Goal: Answer question/provide support: Share knowledge or assist other users

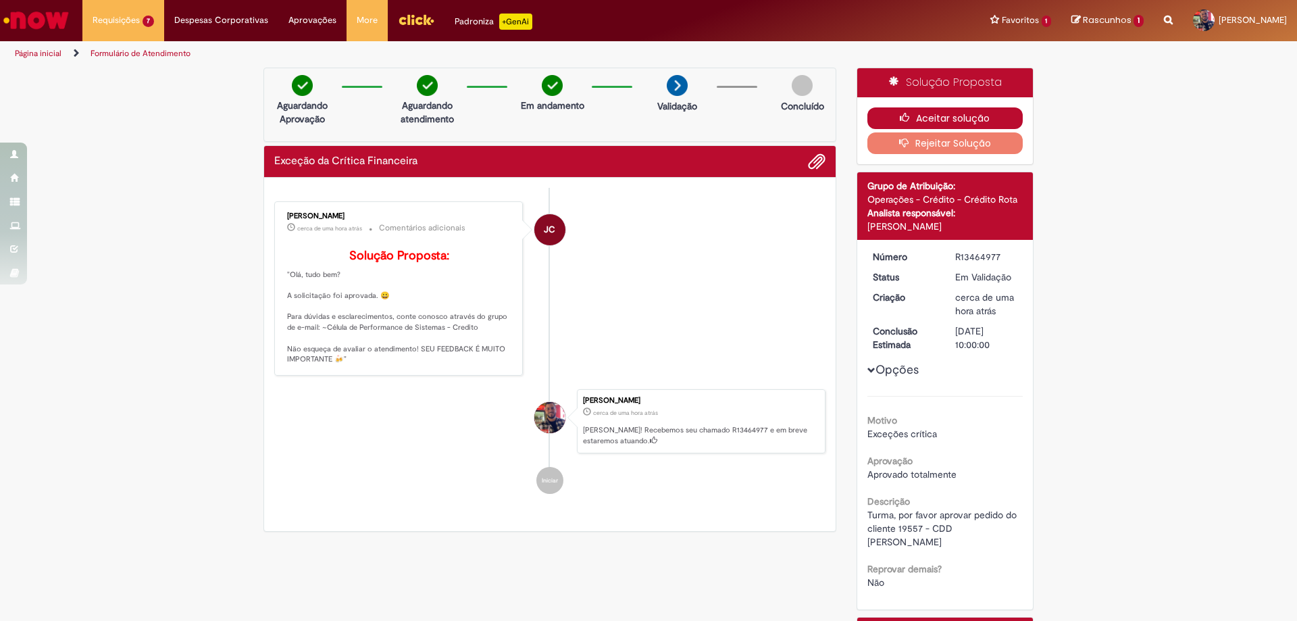
click at [975, 122] on button "Aceitar solução" at bounding box center [945, 118] width 156 height 22
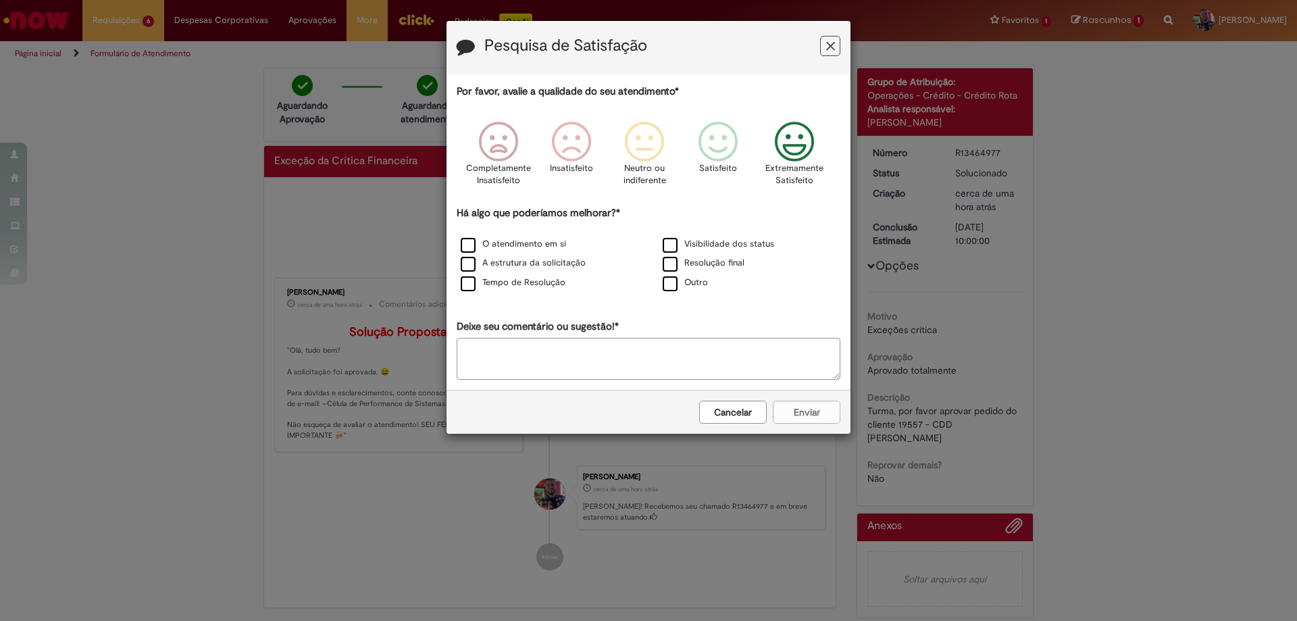
click at [788, 151] on icon "Feedback" at bounding box center [794, 142] width 51 height 41
click at [472, 251] on label "O atendimento em si" at bounding box center [513, 244] width 105 height 13
click at [464, 265] on label "A estrutura da solicitação" at bounding box center [523, 263] width 125 height 13
click at [793, 414] on button "Enviar" at bounding box center [807, 412] width 68 height 23
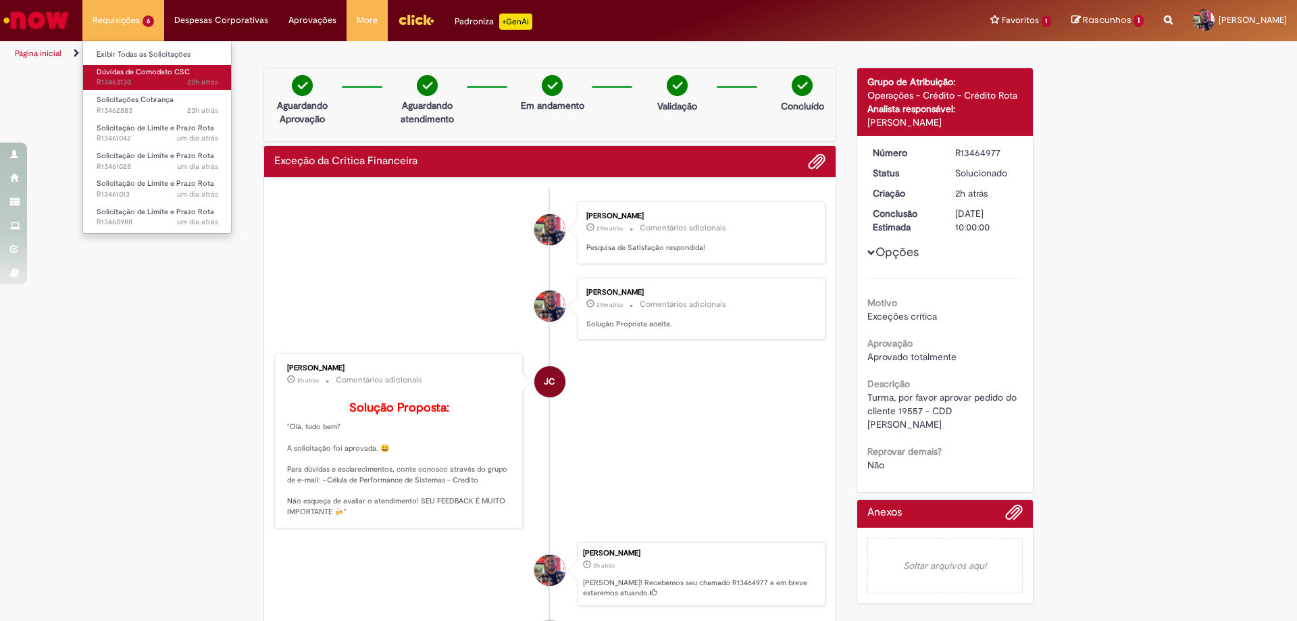
click at [138, 78] on span "22h atrás 22 horas atrás R13463130" at bounding box center [158, 82] width 122 height 11
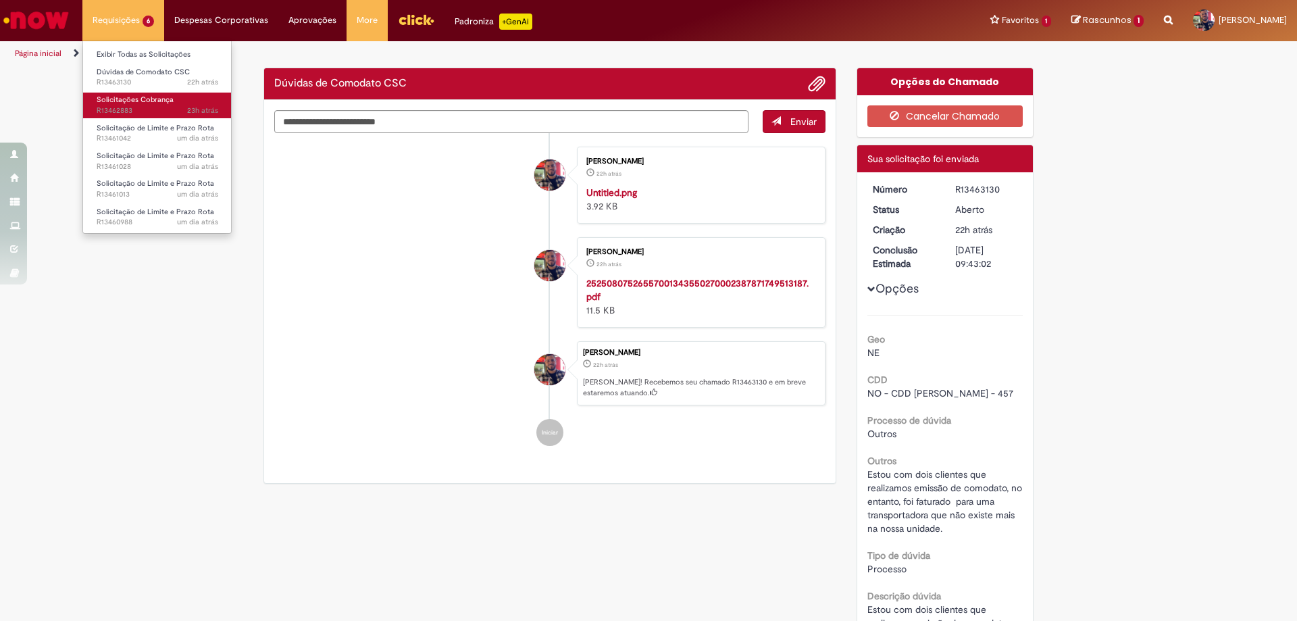
click at [140, 103] on span "Solicitações Cobrança" at bounding box center [135, 100] width 77 height 10
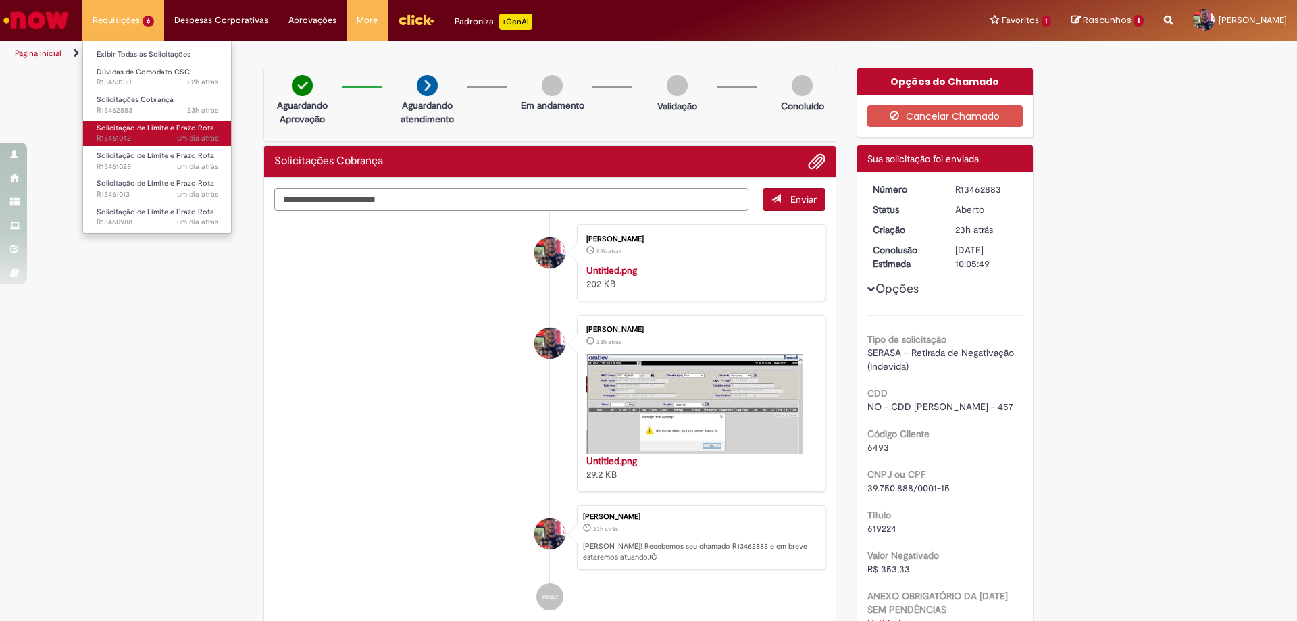
click at [145, 126] on span "Solicitação de Limite e Prazo Rota" at bounding box center [156, 128] width 118 height 10
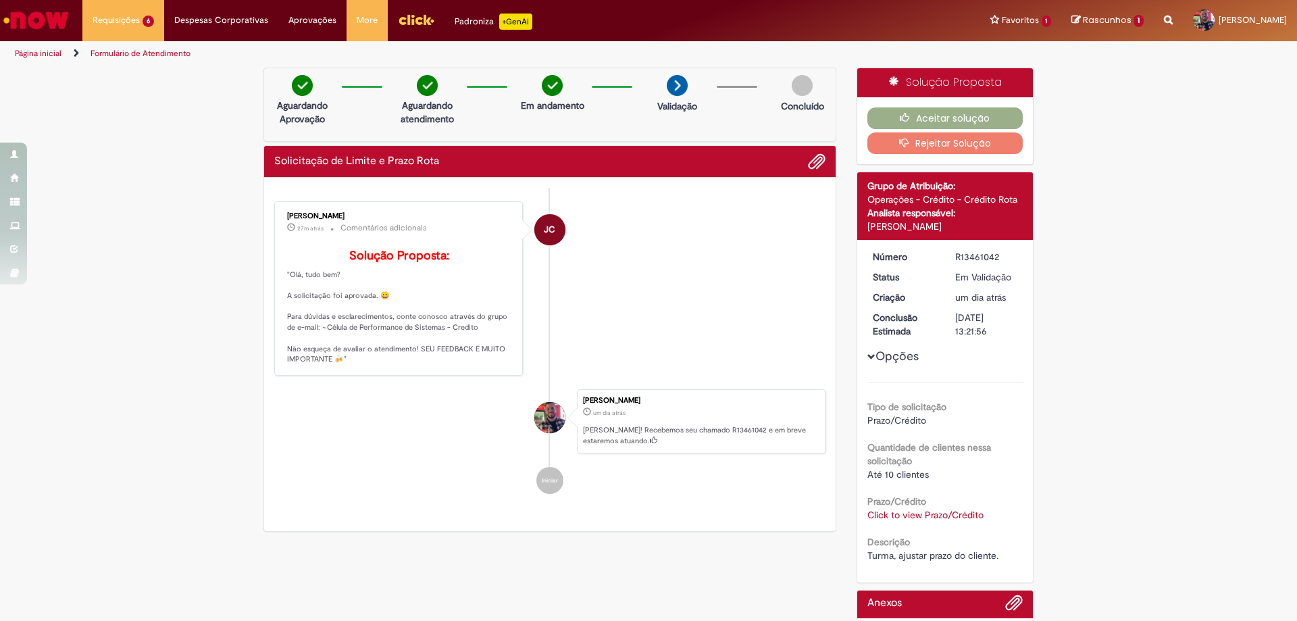
click at [930, 513] on link "Click to view Prazo/Crédito" at bounding box center [925, 515] width 116 height 12
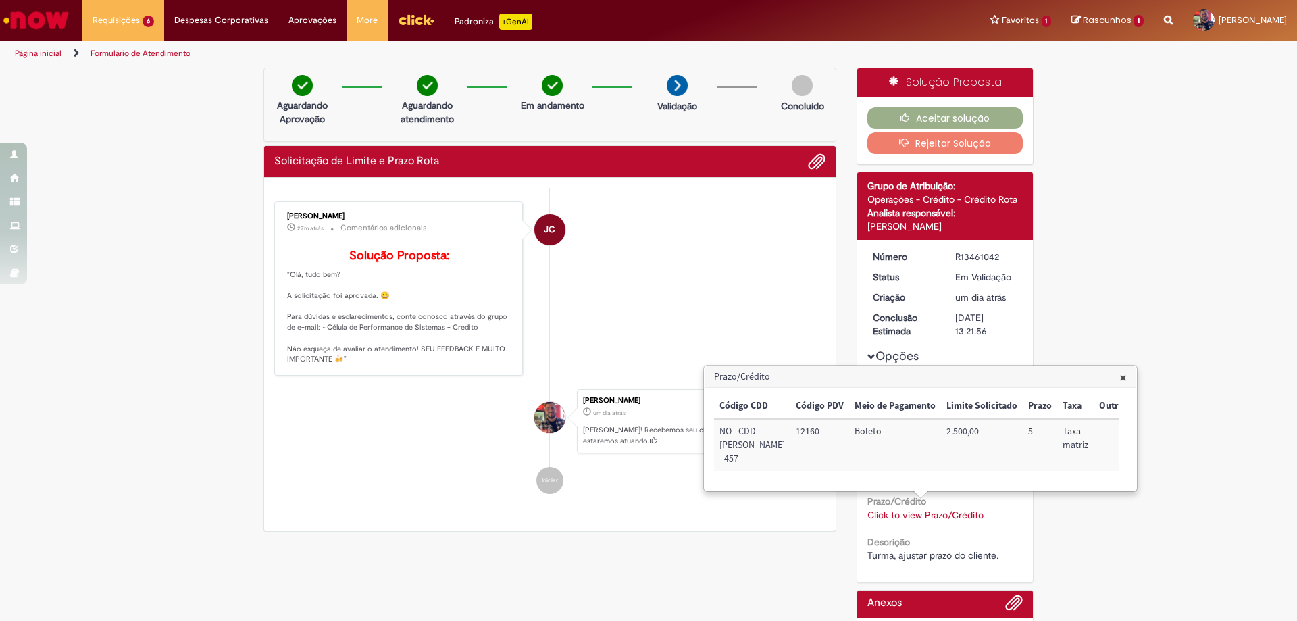
click at [1122, 378] on span "×" at bounding box center [1122, 377] width 7 height 18
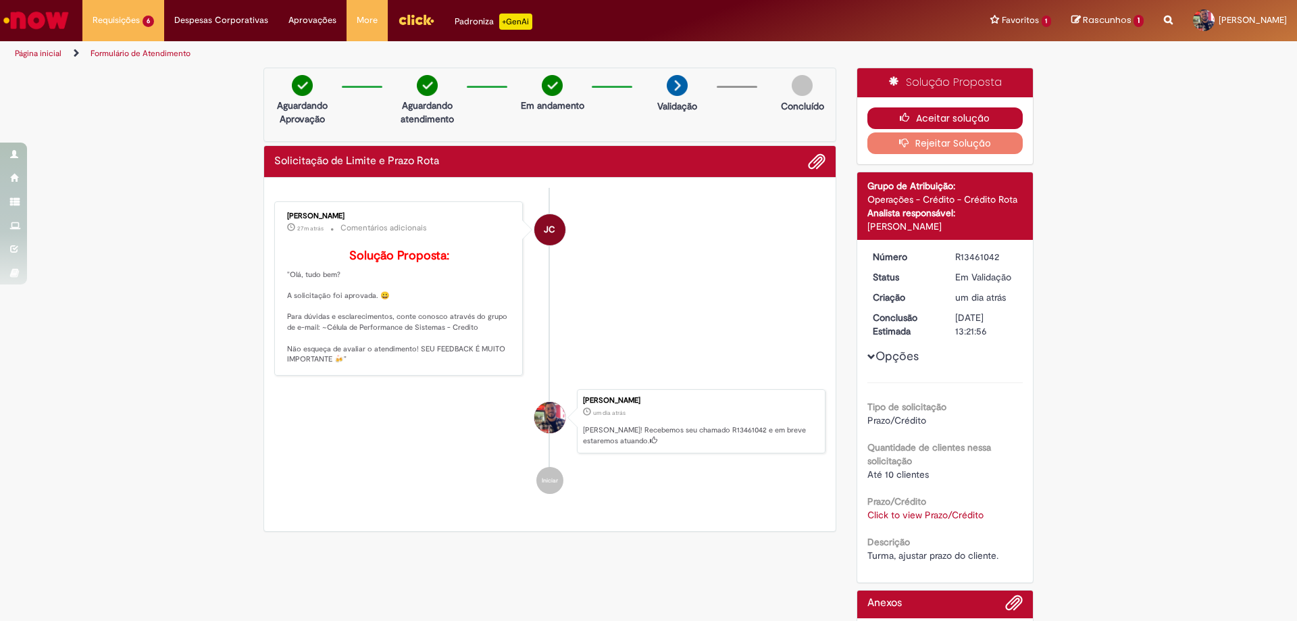
click at [915, 123] on button "Aceitar solução" at bounding box center [945, 118] width 156 height 22
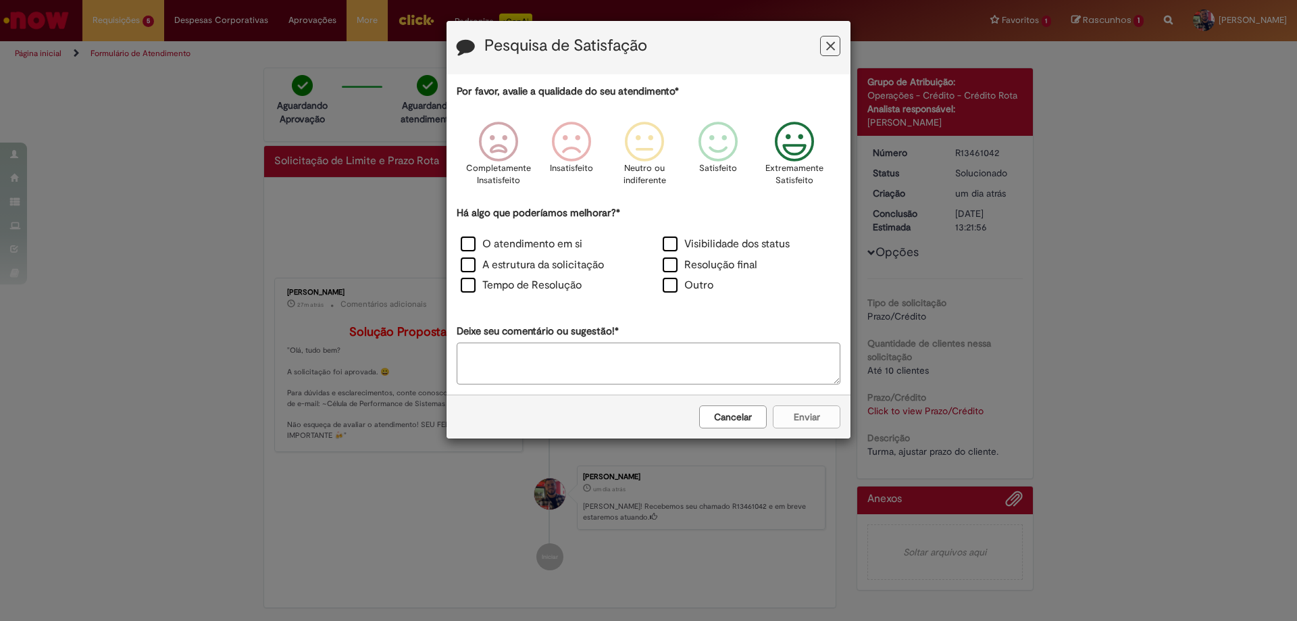
click at [786, 149] on icon "Feedback" at bounding box center [794, 142] width 51 height 41
click at [472, 243] on label "O atendimento em si" at bounding box center [522, 244] width 122 height 16
click at [467, 263] on label "A estrutura da solicitação" at bounding box center [532, 265] width 143 height 16
click at [820, 414] on button "Enviar" at bounding box center [807, 416] width 68 height 23
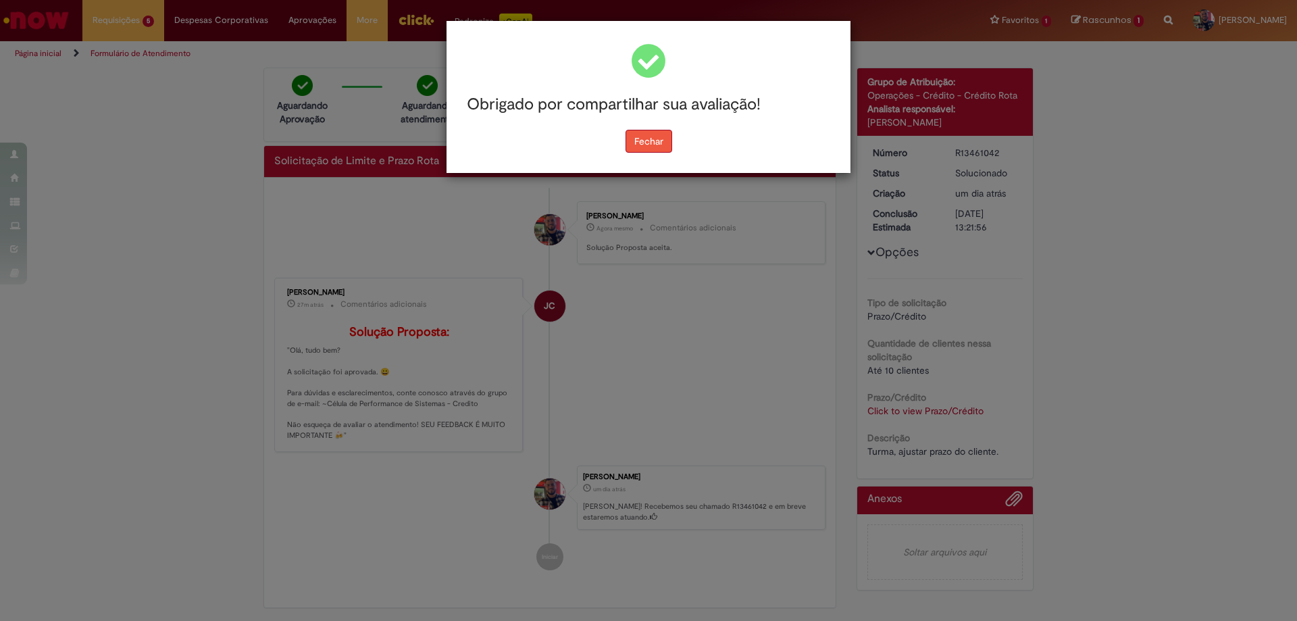
click at [655, 141] on div "Obrigado por compartilhar sua avaliação! [GEOGRAPHIC_DATA]" at bounding box center [648, 310] width 1297 height 621
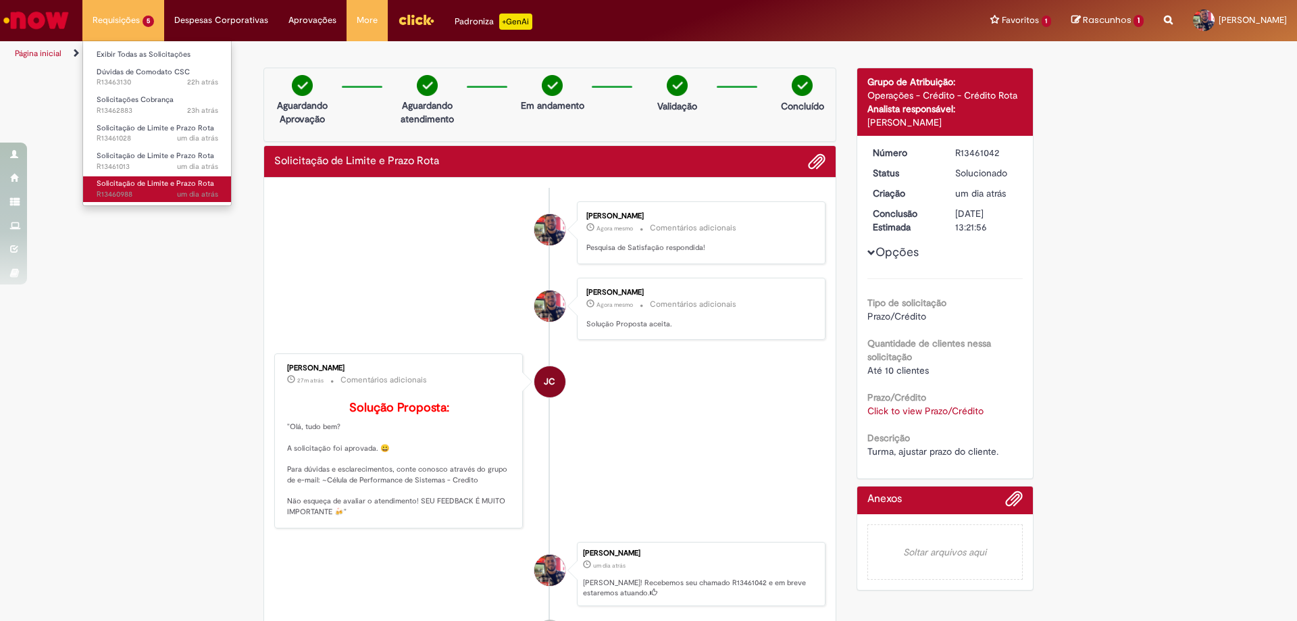
click at [153, 178] on span "Solicitação de Limite e Prazo Rota" at bounding box center [156, 183] width 118 height 10
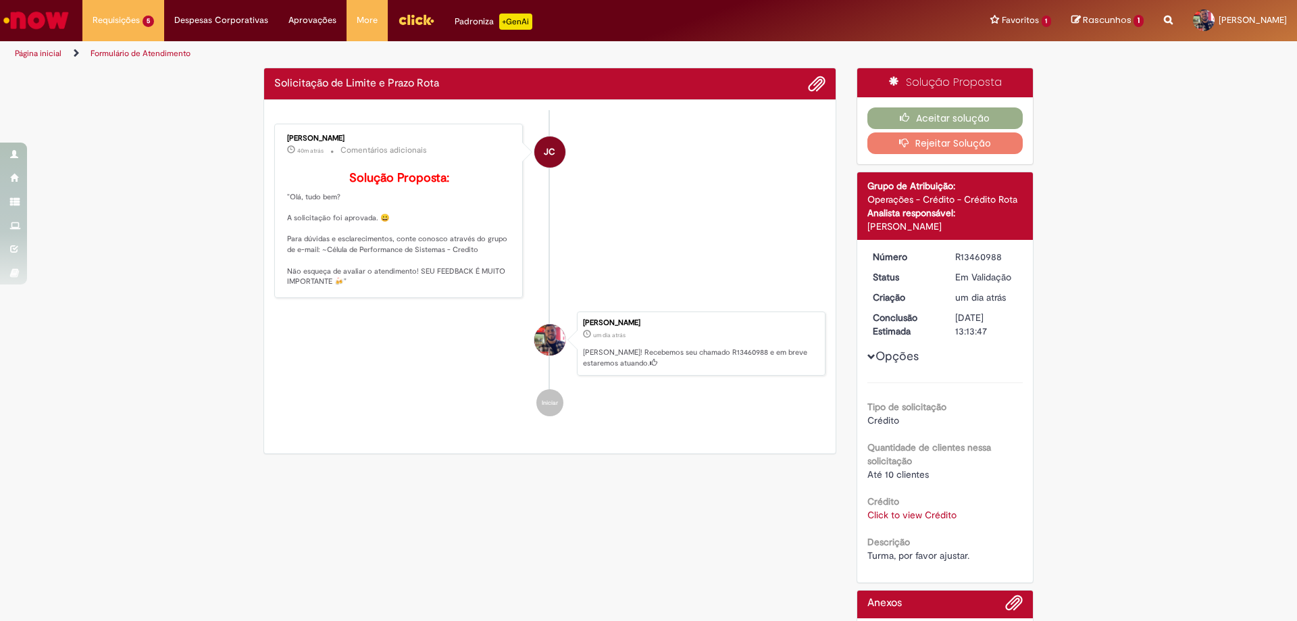
click at [933, 510] on link "Click to view Crédito" at bounding box center [911, 515] width 89 height 12
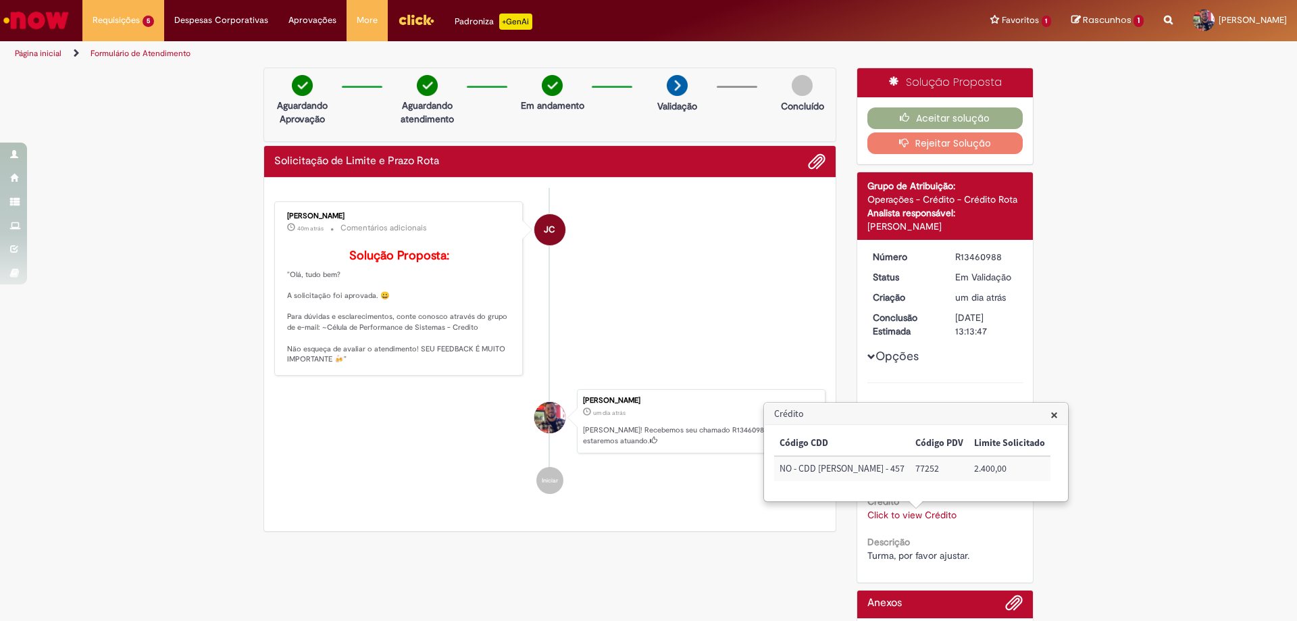
click at [1031, 415] on h3 "Crédito" at bounding box center [916, 414] width 303 height 22
click at [1050, 416] on span "×" at bounding box center [1053, 414] width 7 height 18
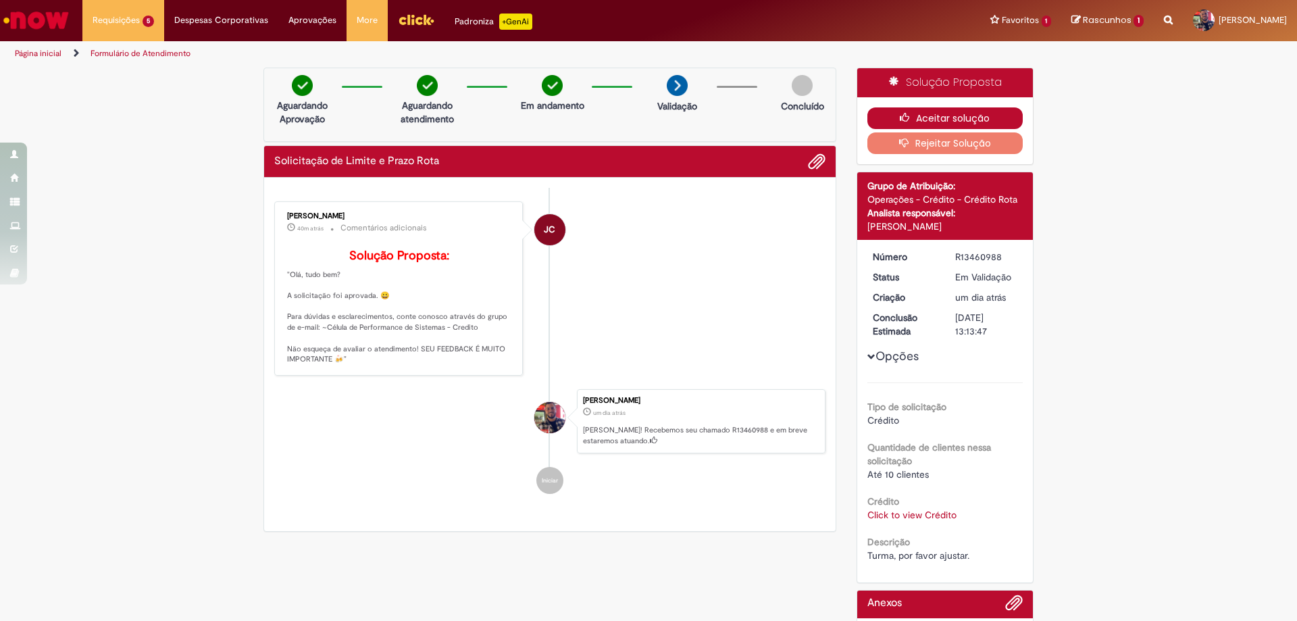
click at [923, 110] on button "Aceitar solução" at bounding box center [945, 118] width 156 height 22
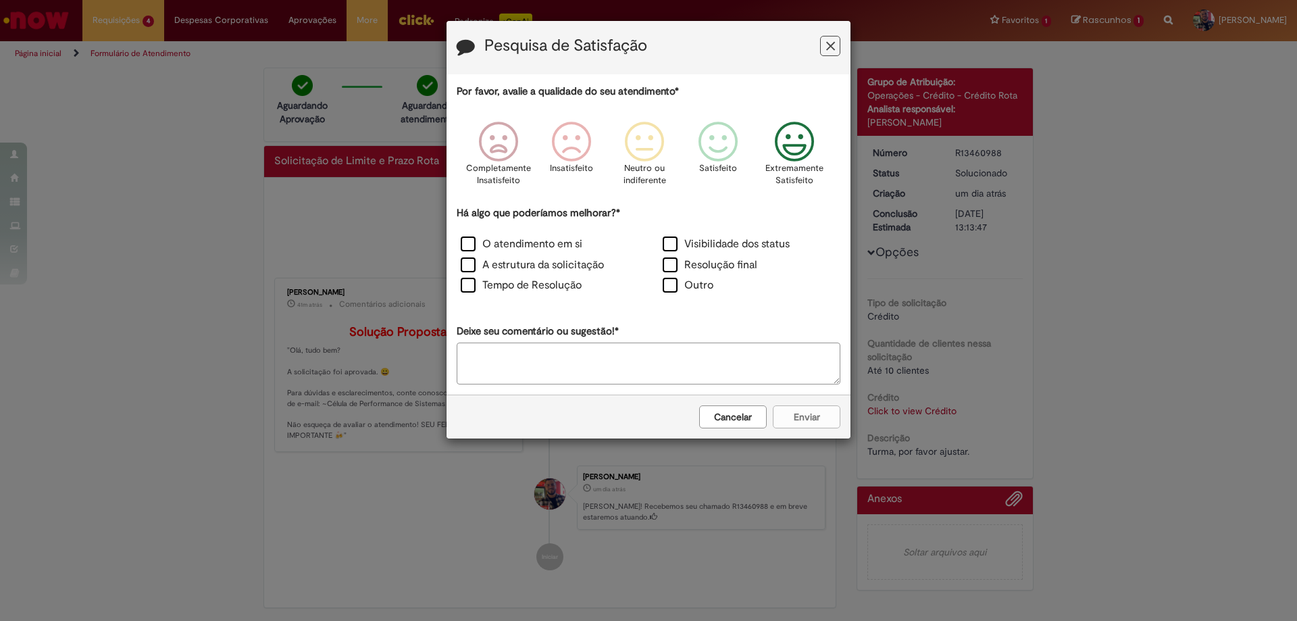
click at [784, 153] on icon "Feedback" at bounding box center [794, 142] width 51 height 41
click at [470, 241] on label "O atendimento em si" at bounding box center [522, 244] width 122 height 16
drag, startPoint x: 471, startPoint y: 267, endPoint x: 657, endPoint y: 355, distance: 205.2
click at [472, 267] on label "A estrutura da solicitação" at bounding box center [532, 265] width 143 height 16
click at [788, 415] on button "Enviar" at bounding box center [807, 416] width 68 height 23
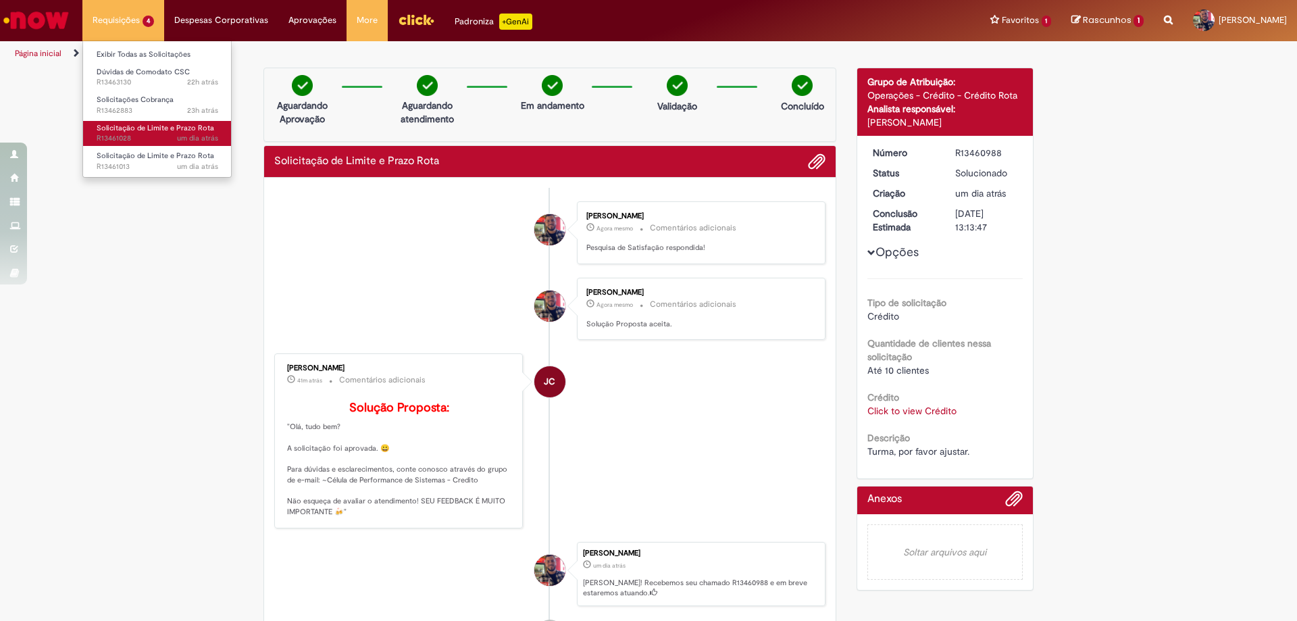
click at [145, 130] on span "Solicitação de Limite e Prazo Rota" at bounding box center [156, 128] width 118 height 10
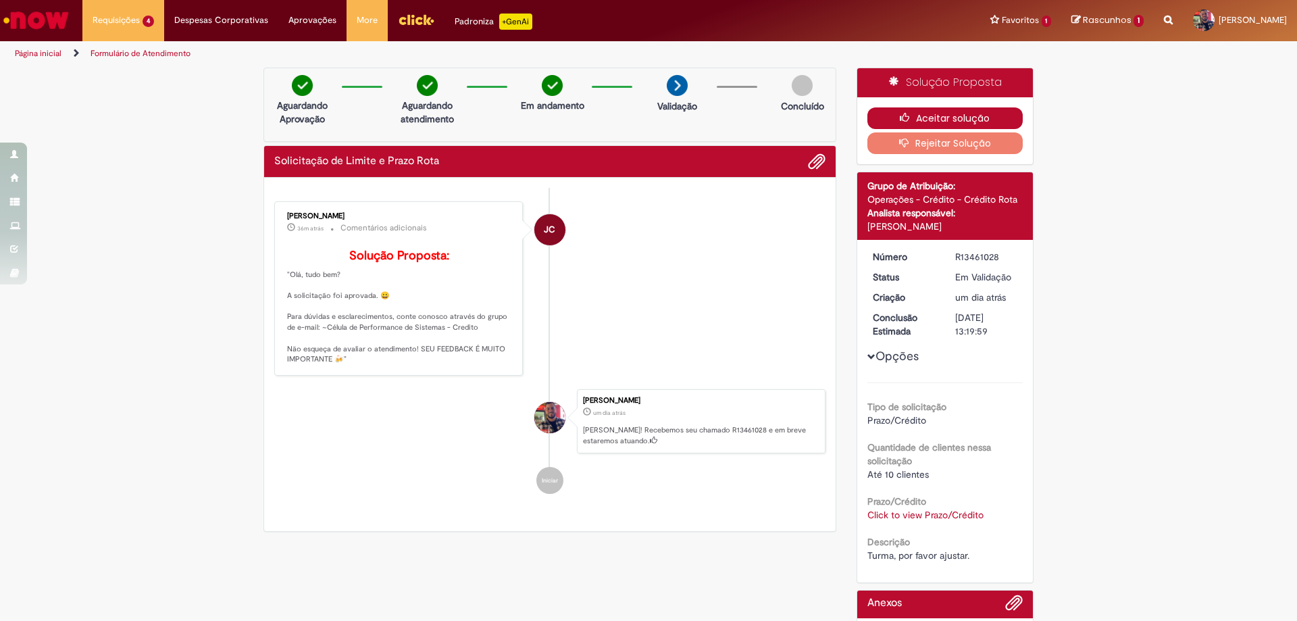
click at [908, 111] on button "Aceitar solução" at bounding box center [945, 118] width 156 height 22
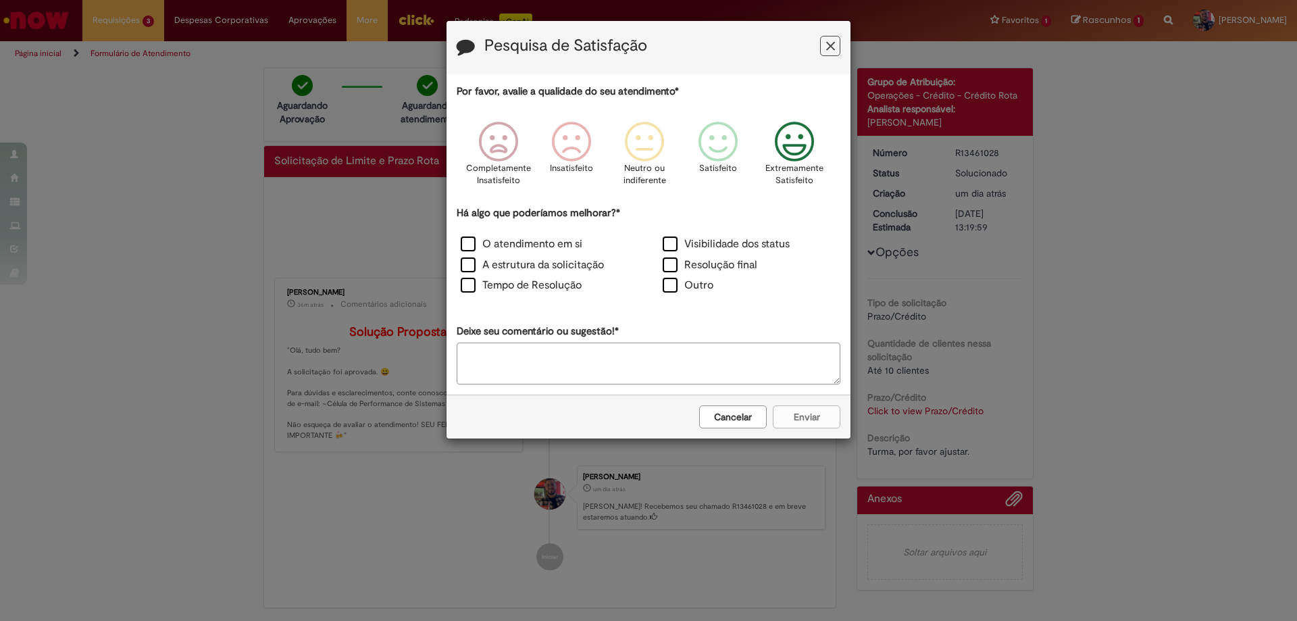
click at [804, 147] on icon "Feedback" at bounding box center [794, 142] width 51 height 41
click at [464, 245] on label "O atendimento em si" at bounding box center [522, 244] width 122 height 16
drag, startPoint x: 471, startPoint y: 263, endPoint x: 529, endPoint y: 308, distance: 73.1
click at [472, 263] on label "A estrutura da solicitação" at bounding box center [532, 265] width 143 height 16
click at [811, 419] on button "Enviar" at bounding box center [807, 416] width 68 height 23
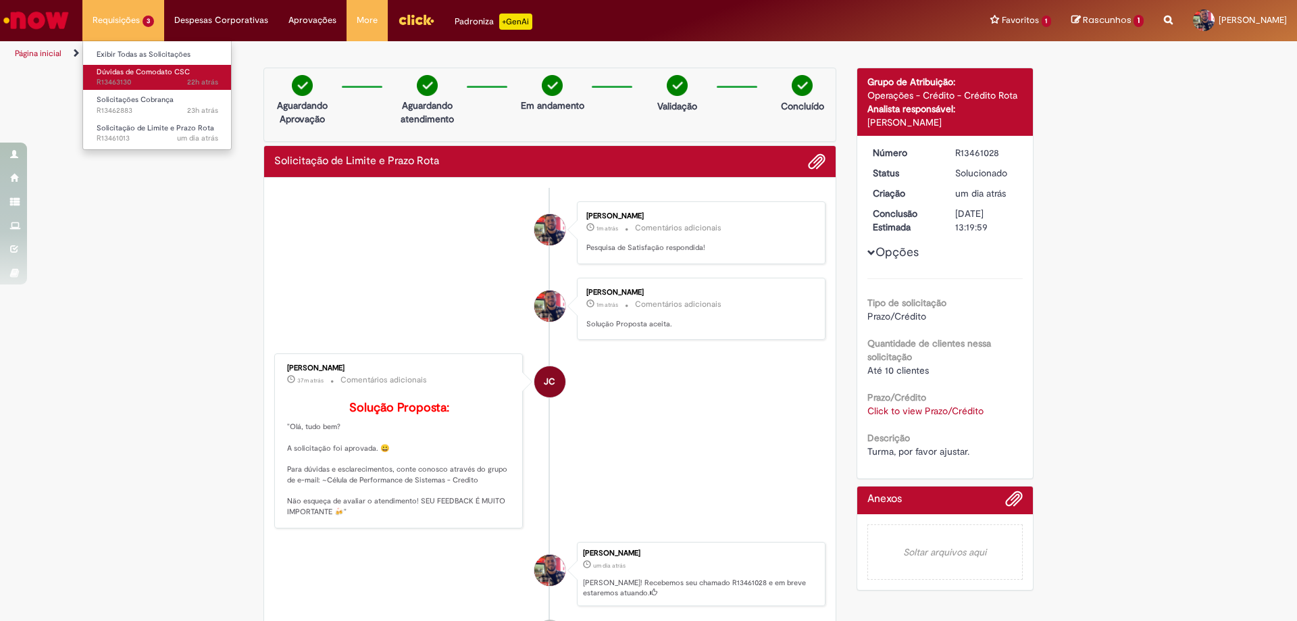
click at [132, 72] on span "Dúvidas de Comodato CSC" at bounding box center [143, 72] width 93 height 10
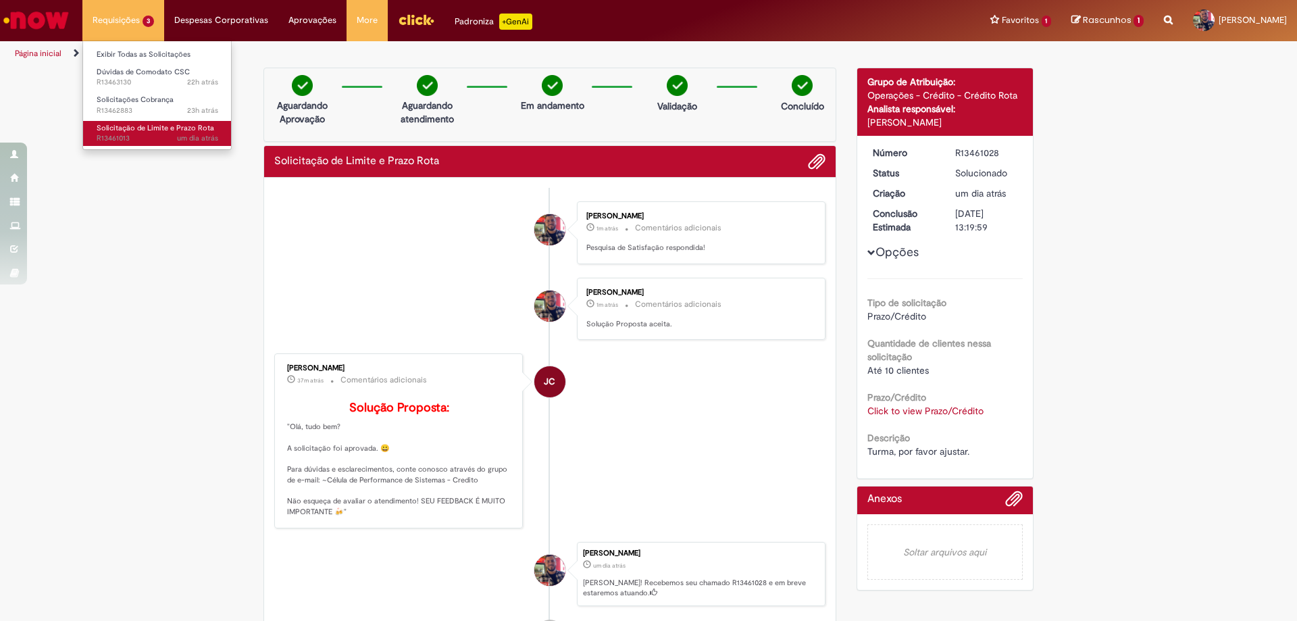
click at [147, 122] on link "Solicitação de Limite e Prazo Rota um dia atrás um dia atrás R13461013" at bounding box center [157, 133] width 149 height 25
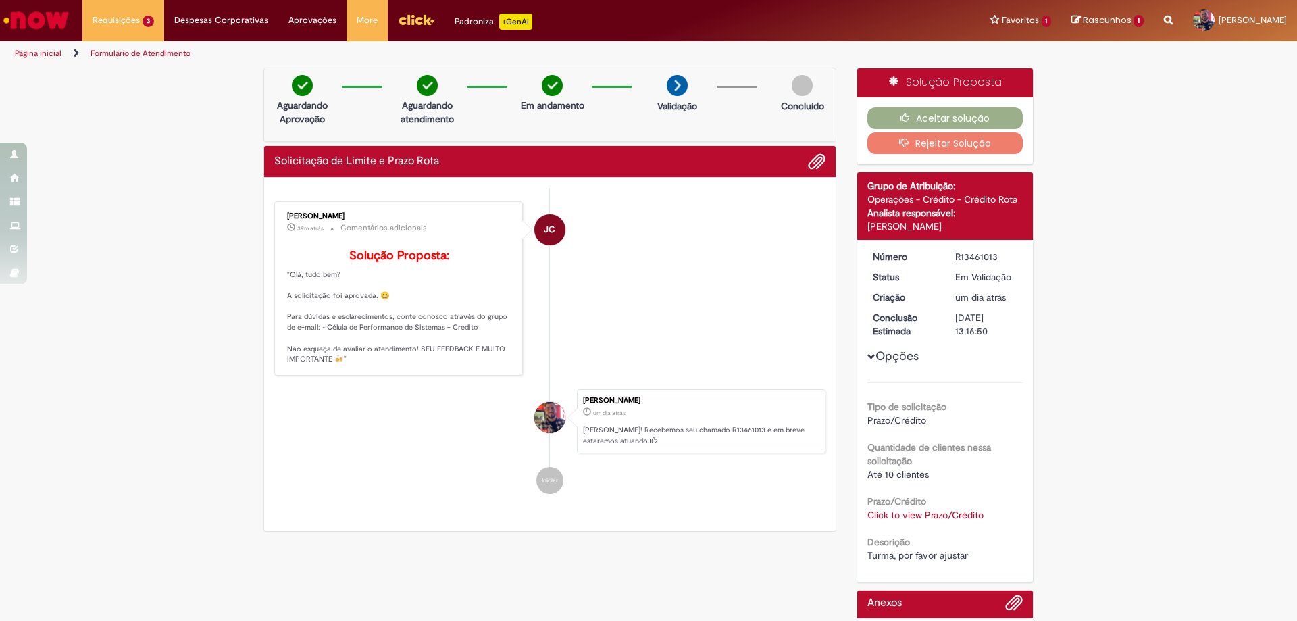
click at [939, 518] on link "Click to view Prazo/Crédito" at bounding box center [925, 515] width 116 height 12
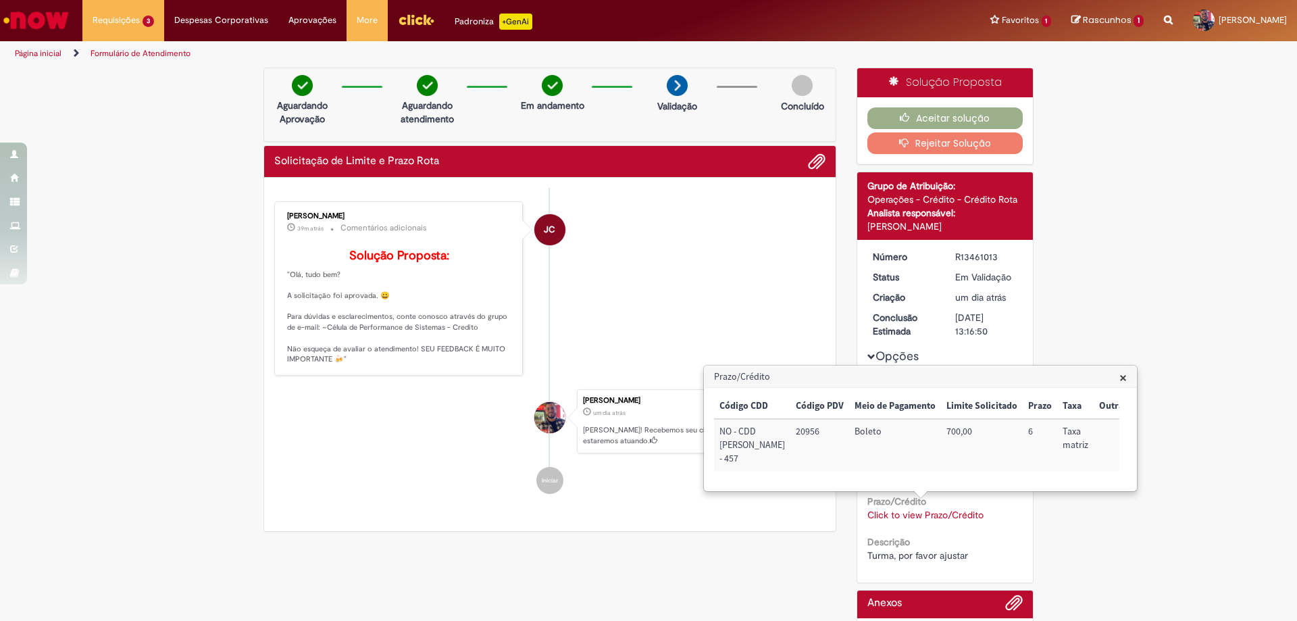
click at [1123, 376] on span "×" at bounding box center [1122, 377] width 7 height 18
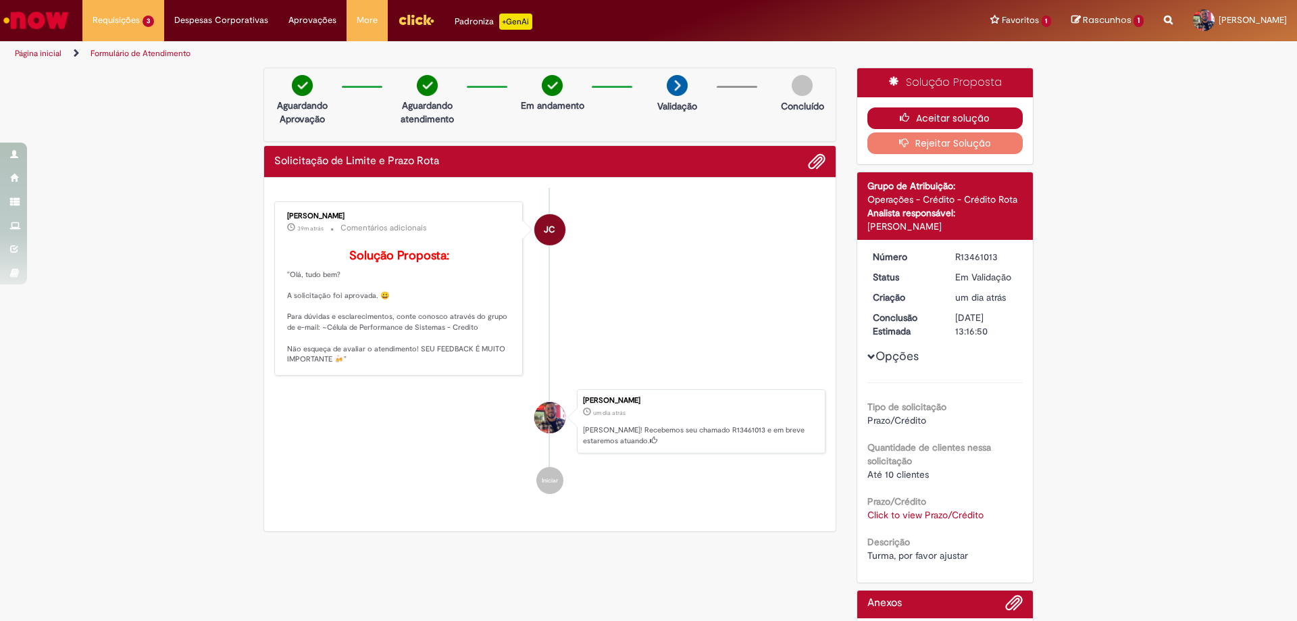
click at [963, 118] on button "Aceitar solução" at bounding box center [945, 118] width 156 height 22
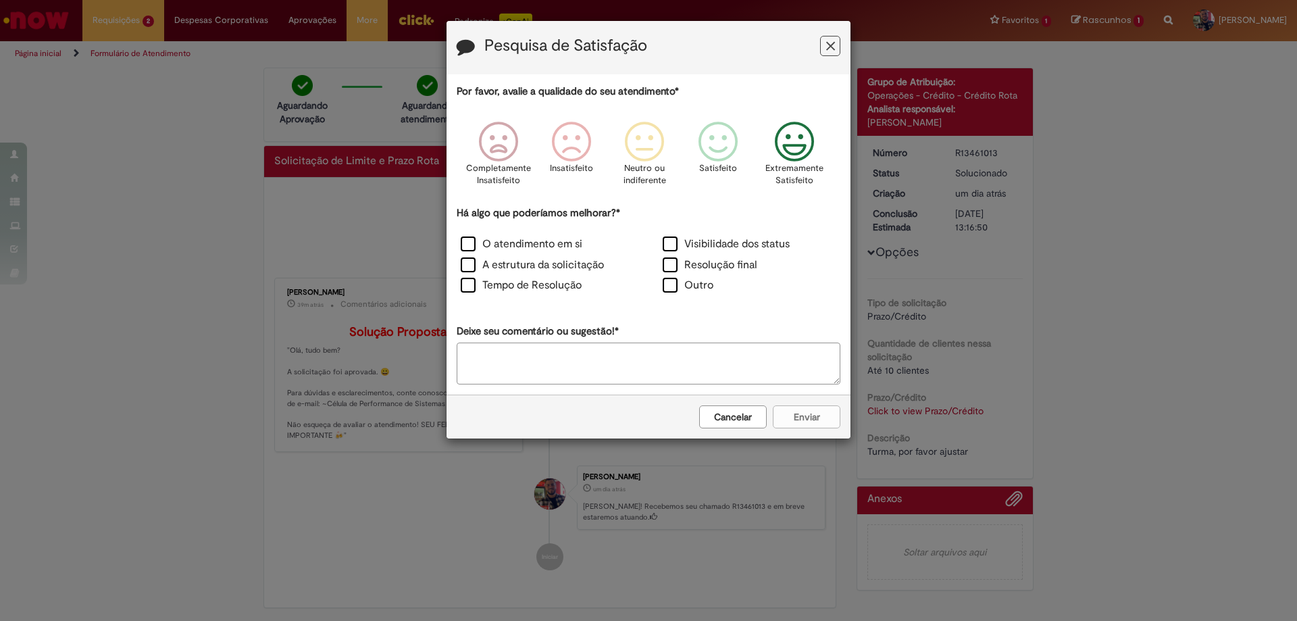
click at [788, 125] on icon "Feedback" at bounding box center [794, 142] width 51 height 41
click at [467, 249] on label "O atendimento em si" at bounding box center [522, 244] width 122 height 16
click at [469, 258] on label "A estrutura da solicitação" at bounding box center [532, 265] width 143 height 16
click at [789, 417] on button "Enviar" at bounding box center [807, 416] width 68 height 23
